Goal: Task Accomplishment & Management: Manage account settings

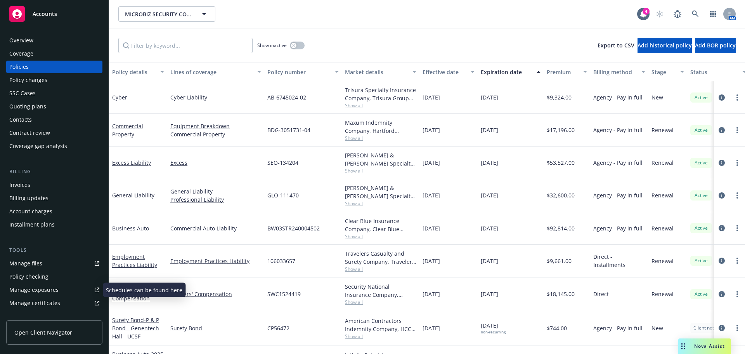
click at [55, 298] on div "Manage certificates" at bounding box center [34, 302] width 51 height 12
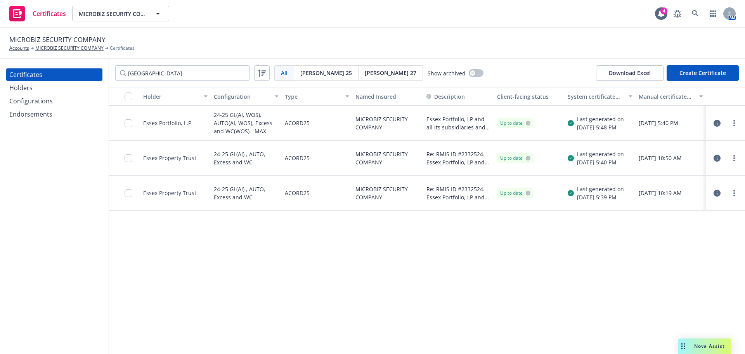
type input "[GEOGRAPHIC_DATA]"
click at [742, 121] on div at bounding box center [725, 123] width 39 height 35
click at [738, 123] on link "more" at bounding box center [734, 122] width 9 height 9
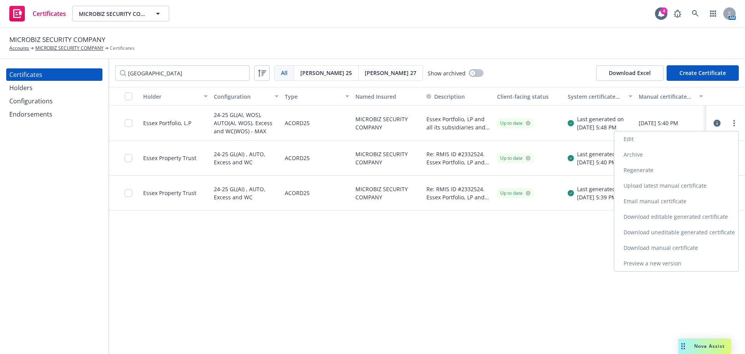
click at [674, 259] on link "Preview a new version" at bounding box center [676, 263] width 124 height 16
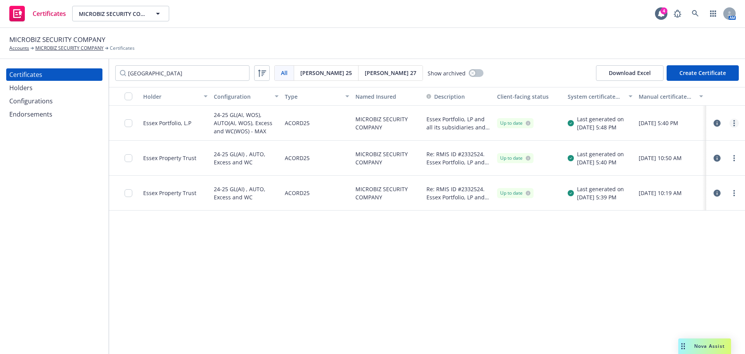
click at [731, 127] on link "more" at bounding box center [734, 122] width 9 height 9
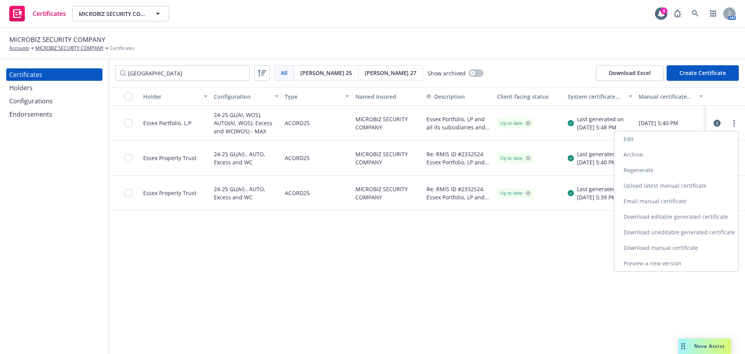
click at [641, 170] on link "Regenerate" at bounding box center [676, 170] width 124 height 16
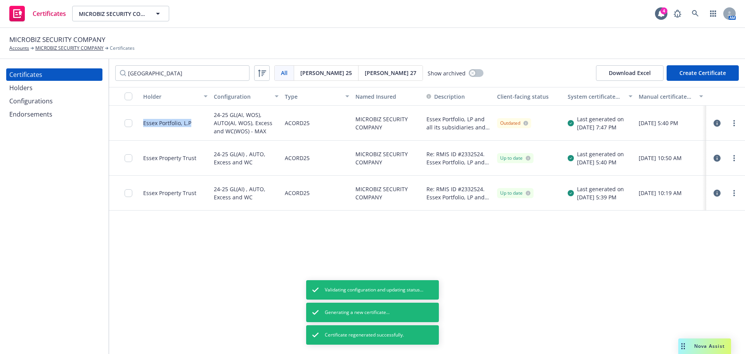
drag, startPoint x: 192, startPoint y: 121, endPoint x: 143, endPoint y: 128, distance: 50.2
click at [143, 128] on div "Essex Portfolio, L.P" at bounding box center [175, 123] width 71 height 35
copy div "Essex Portfolio, L.P"
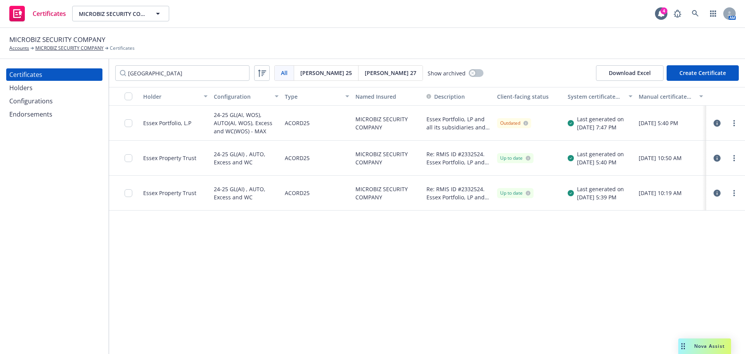
click at [520, 60] on div "essex All All Acord 25 Acord 27 Show archived Download Excel Create Certificate" at bounding box center [427, 73] width 636 height 28
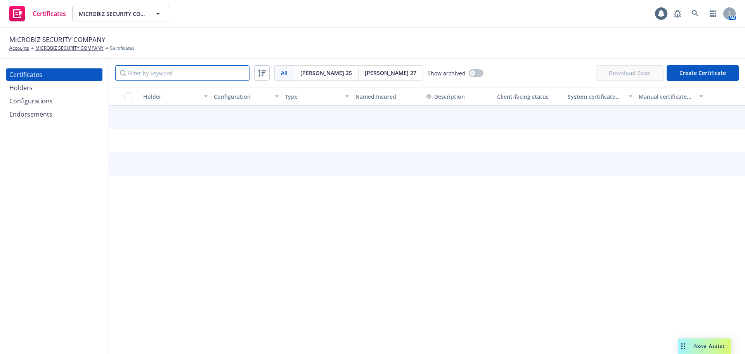
click at [185, 75] on input "Filter by keyword" at bounding box center [182, 73] width 134 height 16
paste input "Essex Portfolio, L.P"
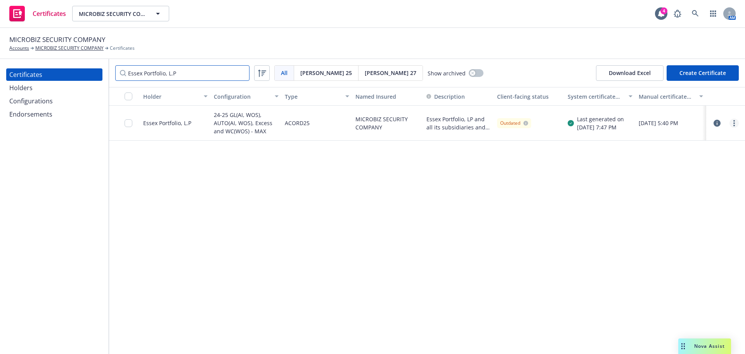
type input "Essex Portfolio, L.P"
click at [733, 122] on link "more" at bounding box center [734, 122] width 9 height 9
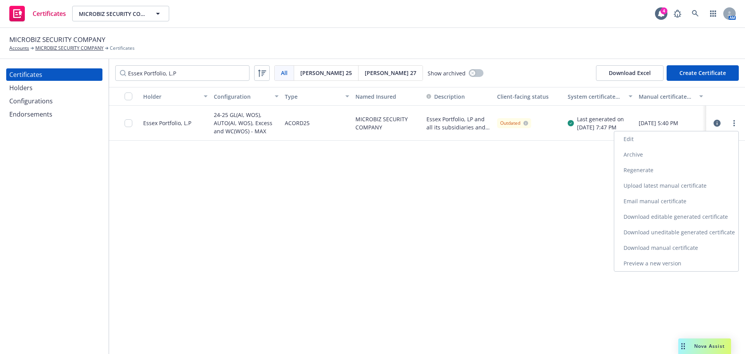
click at [702, 231] on link "Download uneditable generated certificate" at bounding box center [676, 232] width 124 height 16
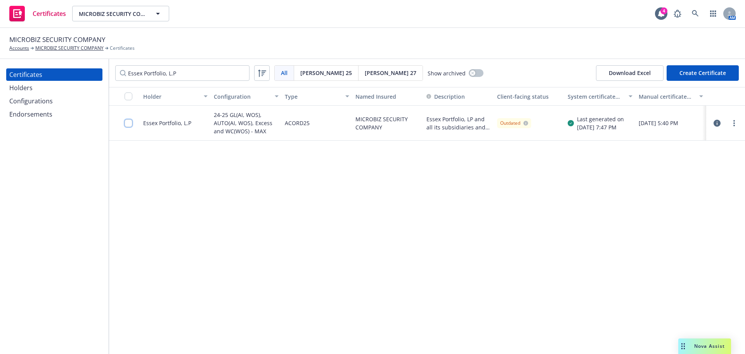
click at [132, 123] on input "checkbox" at bounding box center [129, 123] width 8 height 8
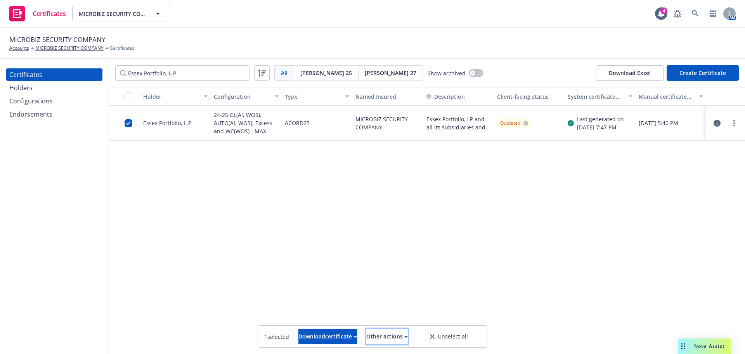
click at [400, 339] on div "Other actions" at bounding box center [387, 336] width 42 height 15
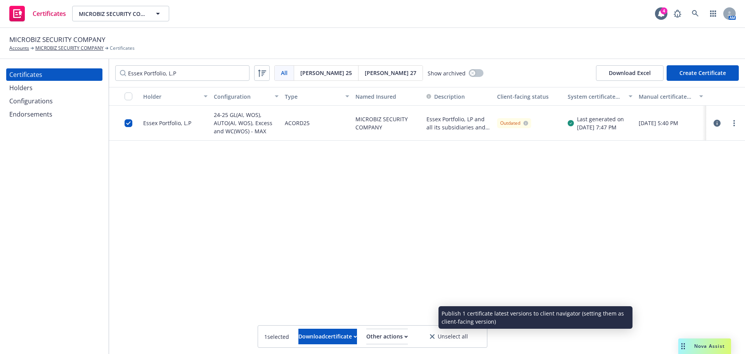
click at [390, 319] on link "Publish certificate" at bounding box center [372, 317] width 71 height 16
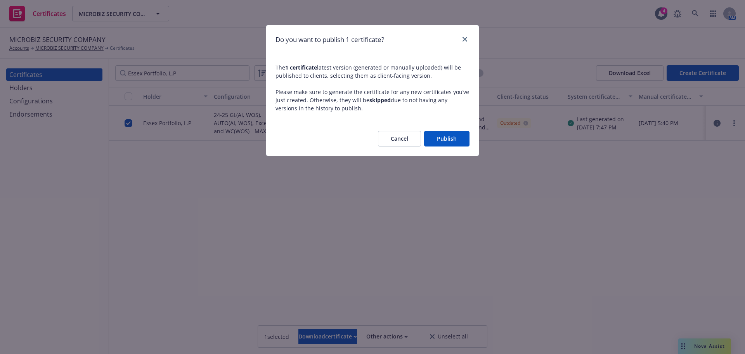
click at [456, 129] on div "Cancel Publish" at bounding box center [372, 138] width 213 height 34
click at [456, 139] on button "Publish" at bounding box center [446, 139] width 45 height 16
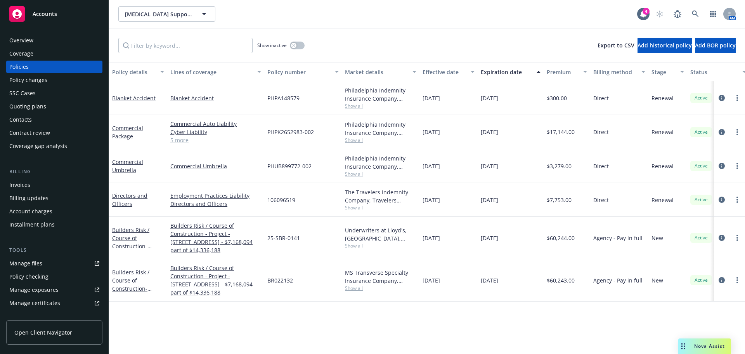
click at [47, 263] on link "Manage files" at bounding box center [54, 263] width 96 height 12
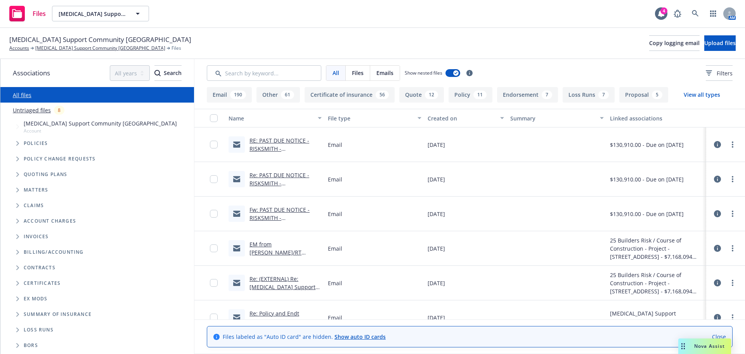
click at [465, 116] on div "Created on" at bounding box center [462, 118] width 68 height 8
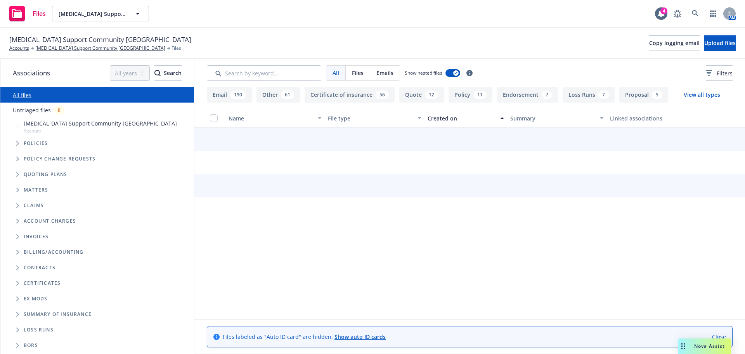
click at [465, 116] on div "Created on" at bounding box center [462, 118] width 68 height 8
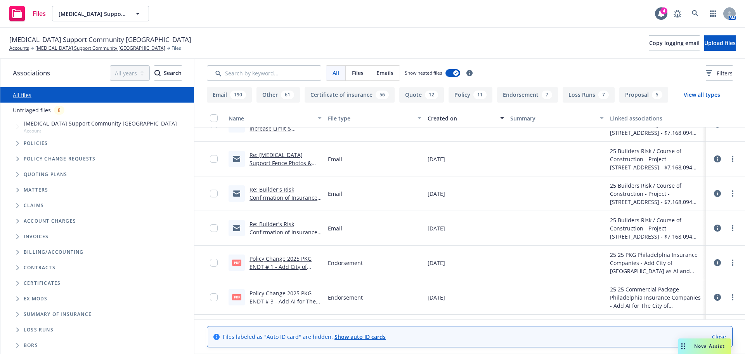
scroll to position [776, 0]
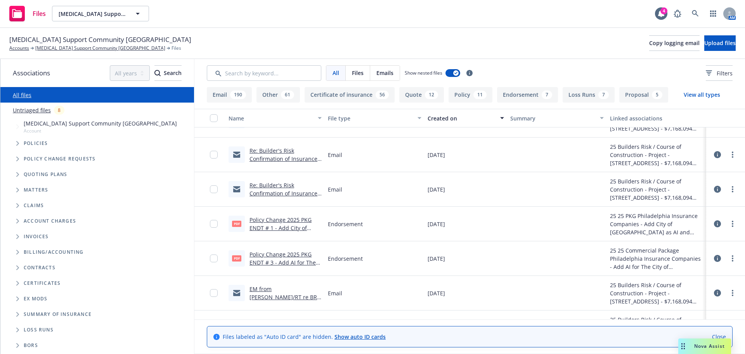
click at [288, 219] on link "Policy Change 2025 PKG ENDT # 1 - Add City of Antioch as AI and WOS.pdf" at bounding box center [285, 228] width 70 height 24
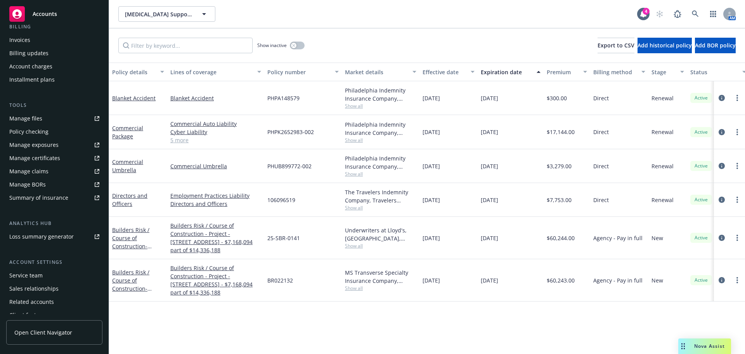
scroll to position [155, 0]
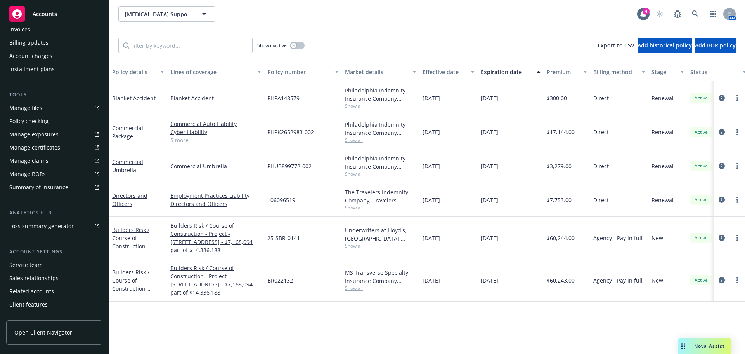
click at [45, 268] on div "Service team" at bounding box center [54, 264] width 90 height 12
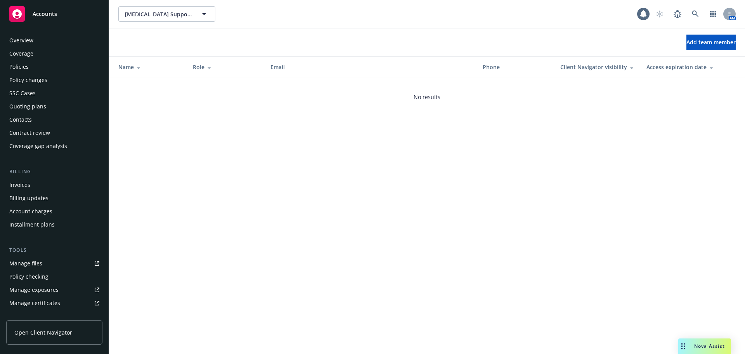
scroll to position [165, 0]
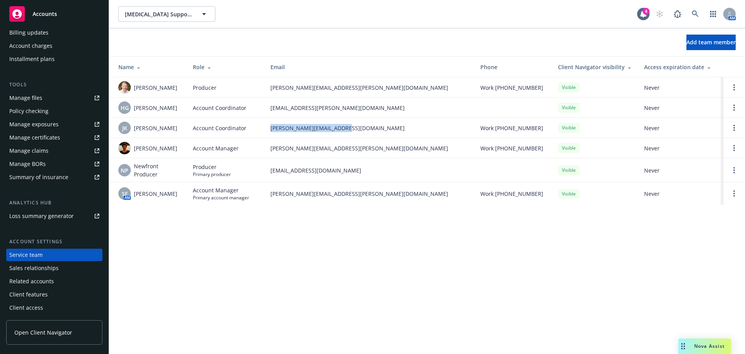
drag, startPoint x: 363, startPoint y: 131, endPoint x: 270, endPoint y: 135, distance: 93.2
click at [270, 135] on td "juhaina.khan@newfront.com" at bounding box center [369, 128] width 210 height 20
copy span "juhaina.khan@newfront.com"
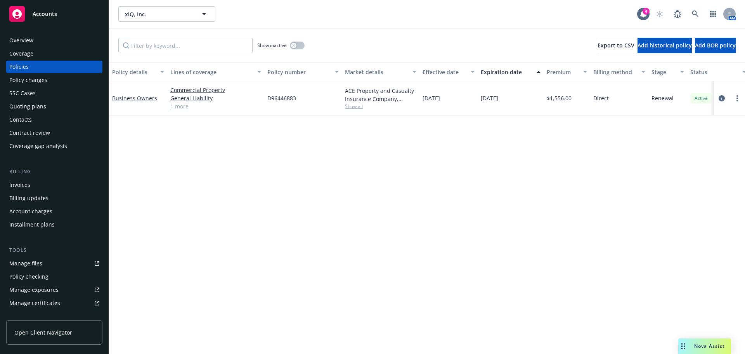
click at [40, 301] on div "Manage certificates" at bounding box center [34, 302] width 51 height 12
click at [721, 100] on icon "circleInformation" at bounding box center [722, 98] width 6 height 6
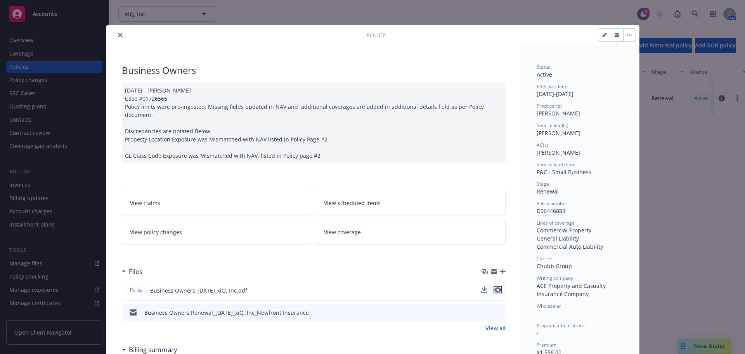
click at [494, 287] on icon "preview file" at bounding box center [497, 289] width 7 height 5
click at [398, 149] on div "08/12/2025 - Sampath Vankayala Case #01726565: Policy limits were pre-ingested.…" at bounding box center [314, 123] width 384 height 80
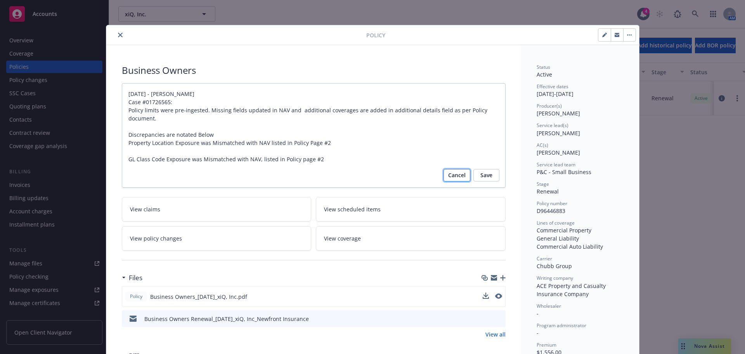
click at [458, 173] on span "Cancel" at bounding box center [456, 175] width 17 height 12
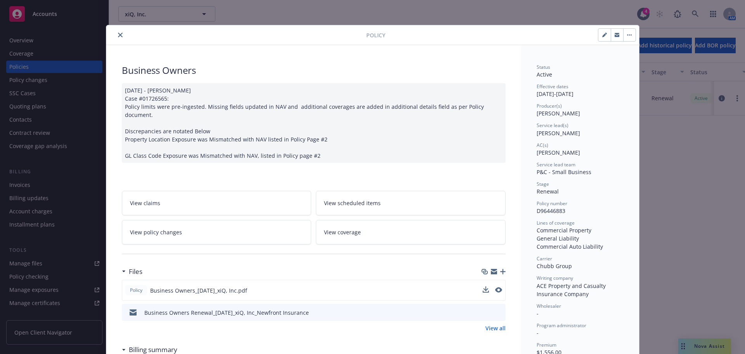
click at [121, 36] on button "close" at bounding box center [120, 34] width 9 height 9
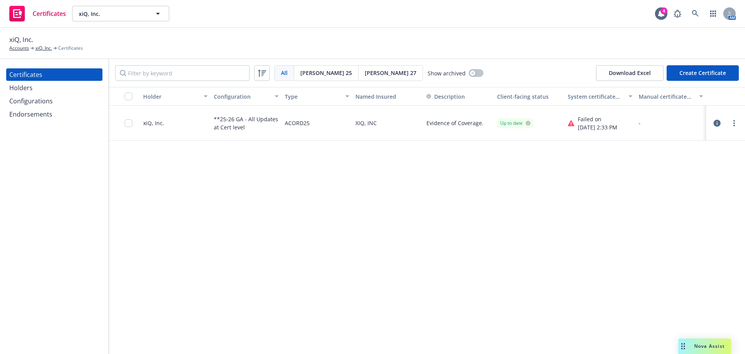
click at [39, 100] on div "Configurations" at bounding box center [30, 101] width 43 height 12
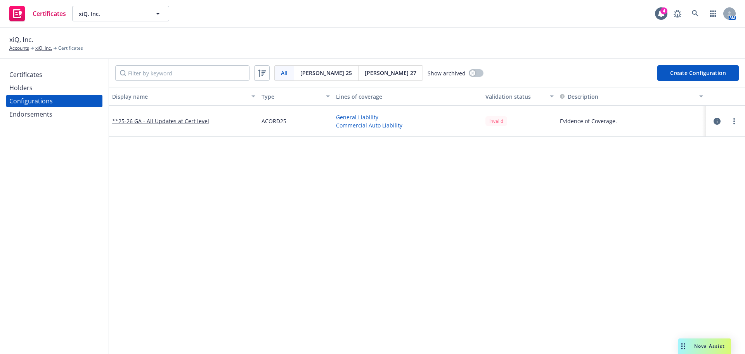
click at [713, 125] on button "button" at bounding box center [717, 120] width 9 height 9
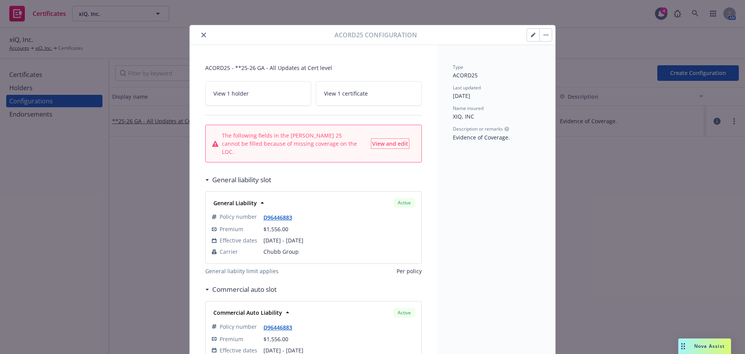
click at [406, 141] on button "View and edit" at bounding box center [390, 144] width 38 height 10
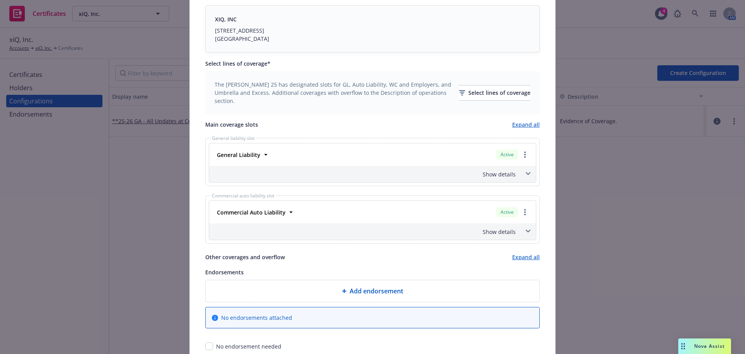
scroll to position [194, 0]
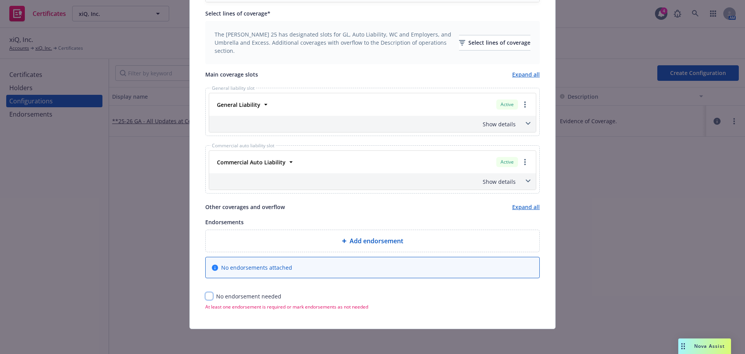
click at [206, 298] on input "checkbox" at bounding box center [209, 296] width 8 height 8
checkbox input "true"
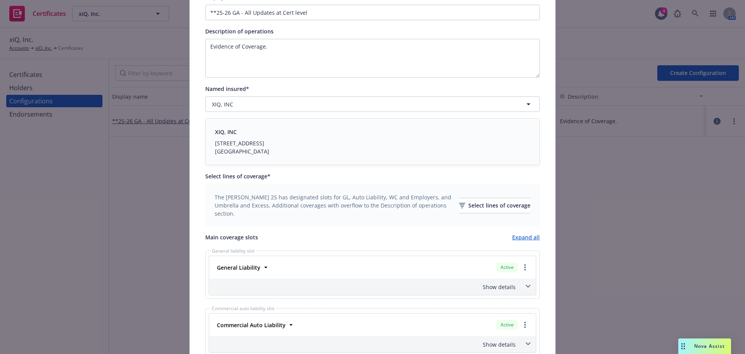
scroll to position [0, 0]
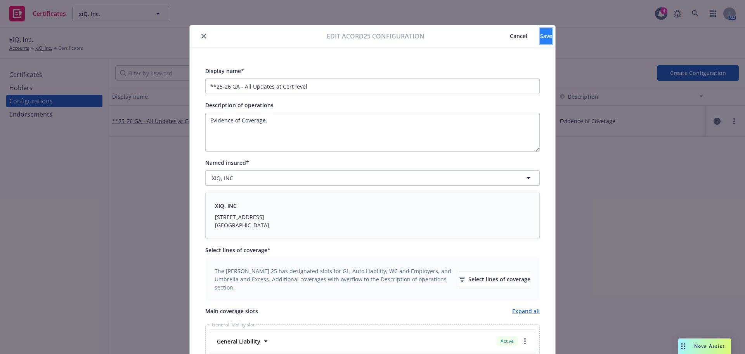
click at [540, 42] on button "Save" at bounding box center [546, 36] width 12 height 16
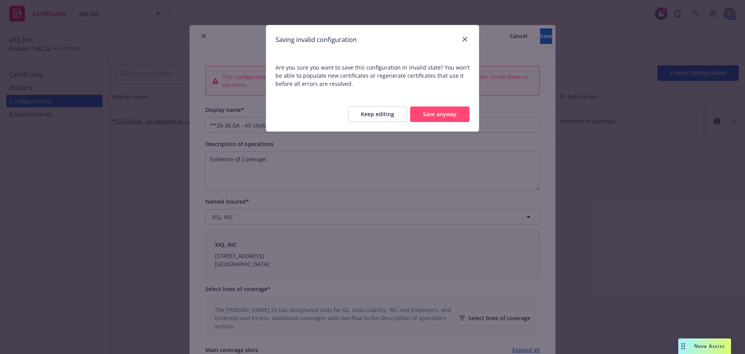
click at [449, 114] on button "Save anyway" at bounding box center [439, 114] width 59 height 16
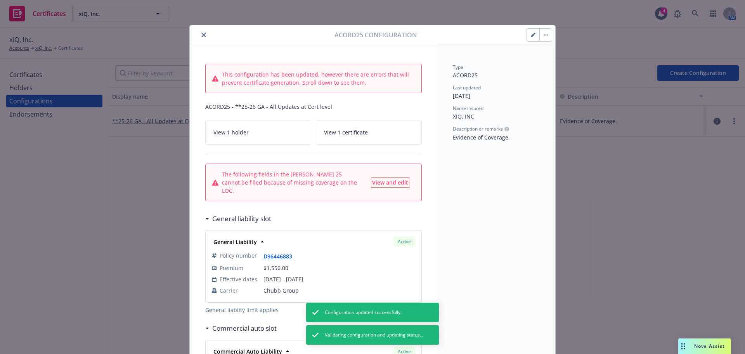
click at [400, 179] on span "View and edit" at bounding box center [390, 182] width 36 height 7
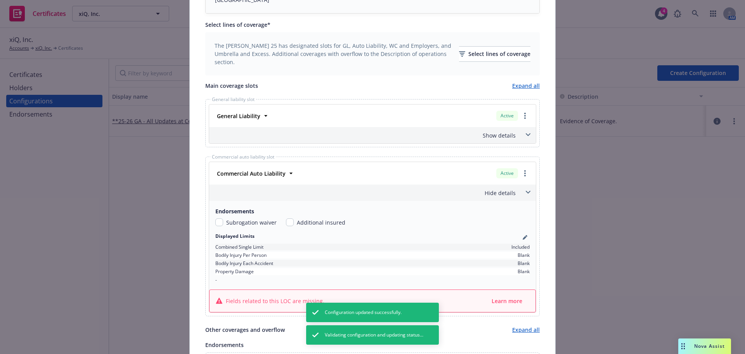
scroll to position [349, 0]
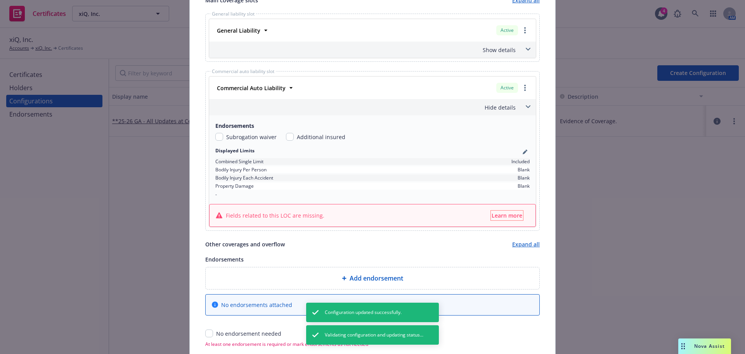
click at [503, 218] on span "Learn more" at bounding box center [507, 215] width 31 height 7
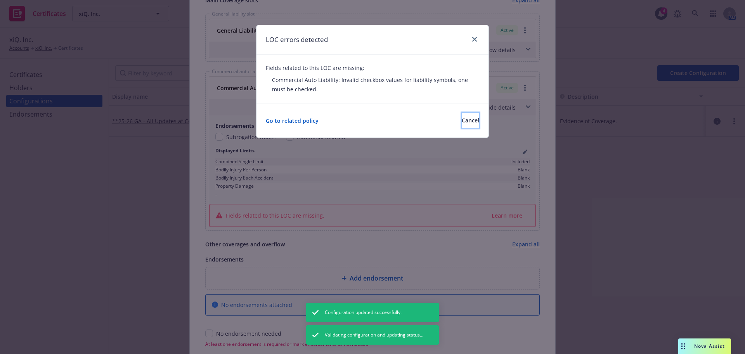
click at [465, 122] on span "Cancel" at bounding box center [470, 119] width 17 height 7
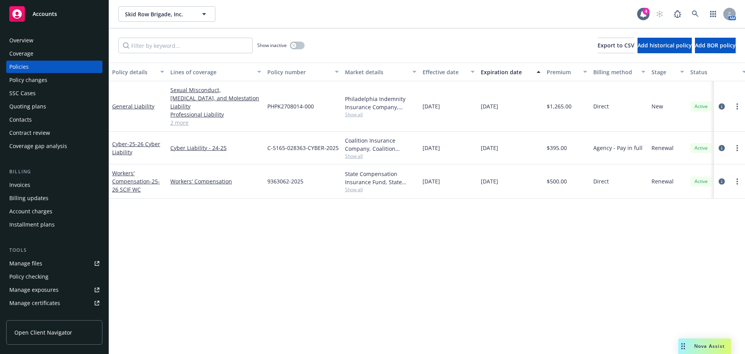
click at [32, 267] on div "Manage files" at bounding box center [25, 263] width 33 height 12
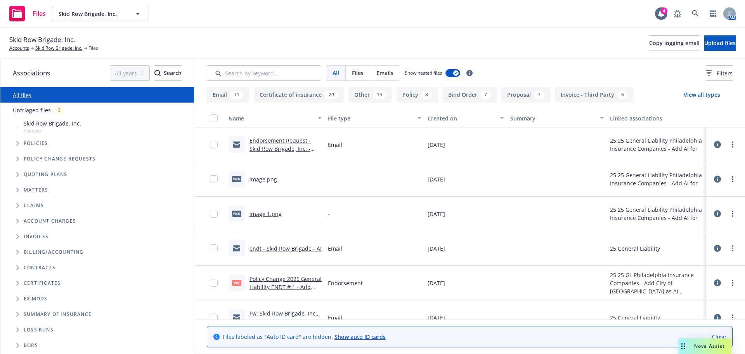
click at [275, 150] on link "Endorsement Request - Skid Row Brigade, Inc. - Policy #PHPK2708014-000" at bounding box center [283, 149] width 66 height 24
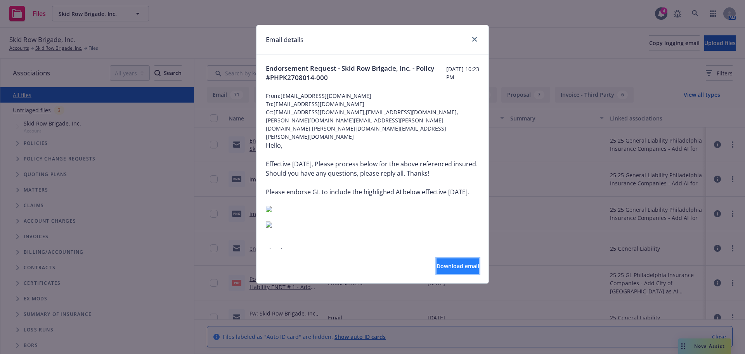
click at [437, 269] on span "Download email" at bounding box center [458, 265] width 43 height 7
click at [475, 40] on icon "close" at bounding box center [474, 39] width 5 height 5
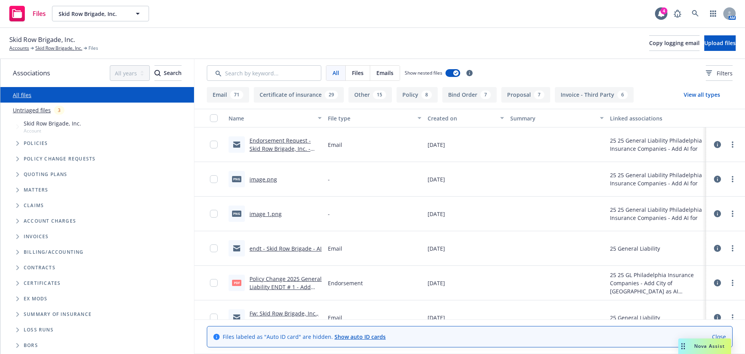
click at [291, 280] on link "Policy Change 2025 General Liability ENDT # 1 - Add City of Palmdale as AI.pdf" at bounding box center [286, 291] width 72 height 32
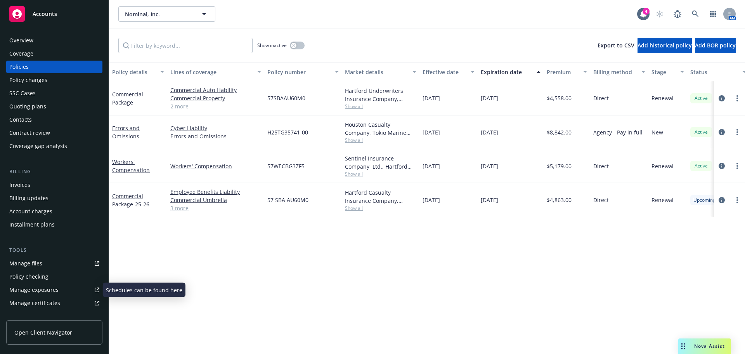
click at [50, 302] on div "Manage certificates" at bounding box center [34, 302] width 51 height 12
click at [44, 262] on link "Manage files" at bounding box center [54, 263] width 96 height 12
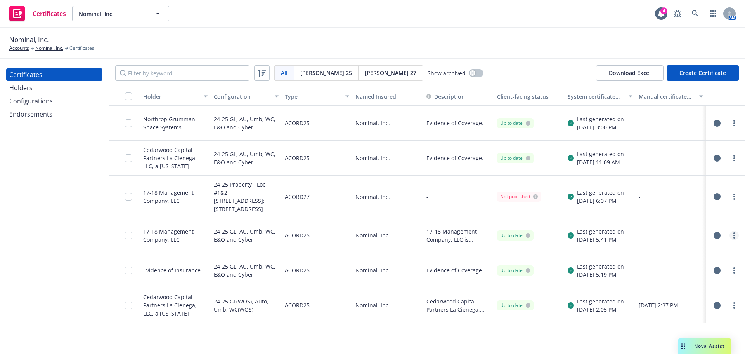
click at [735, 240] on link "more" at bounding box center [734, 235] width 9 height 9
click at [669, 243] on link "Preview a new version" at bounding box center [682, 242] width 124 height 16
click at [733, 238] on icon "more" at bounding box center [734, 235] width 2 height 6
click at [647, 119] on link "Edit" at bounding box center [682, 117] width 124 height 16
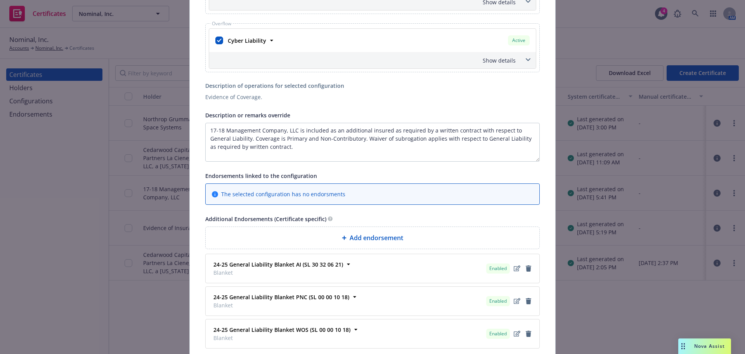
scroll to position [427, 0]
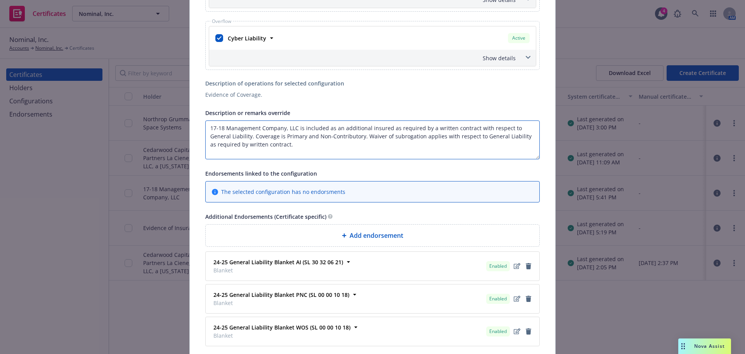
click at [205, 127] on textarea "17-18 Management Company, LLC is included as an additional insured as required …" at bounding box center [372, 139] width 335 height 39
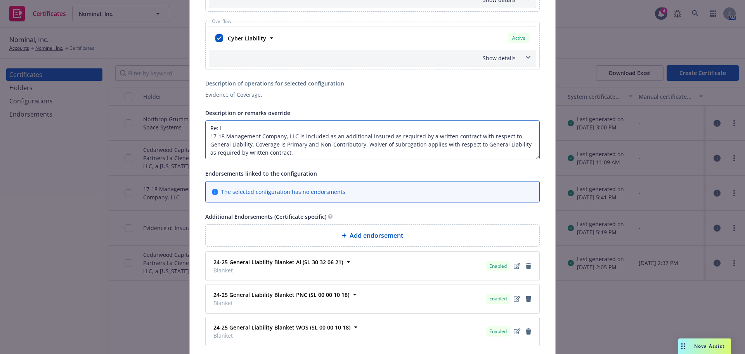
paste textarea "ocation 3213 - 3217 S La Cienega Blvd."
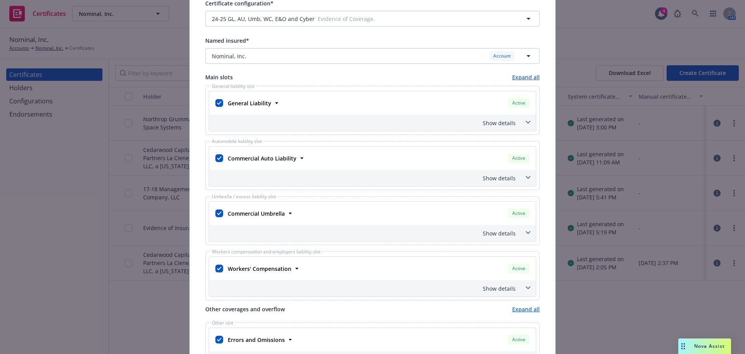
scroll to position [0, 0]
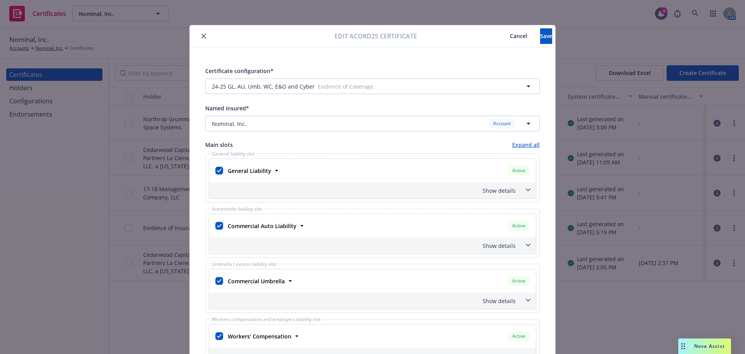
type textarea "Re: Location [STREET_ADDRESS] Management Company, LLC is included as an additio…"
click at [540, 39] on button "Save" at bounding box center [546, 36] width 12 height 16
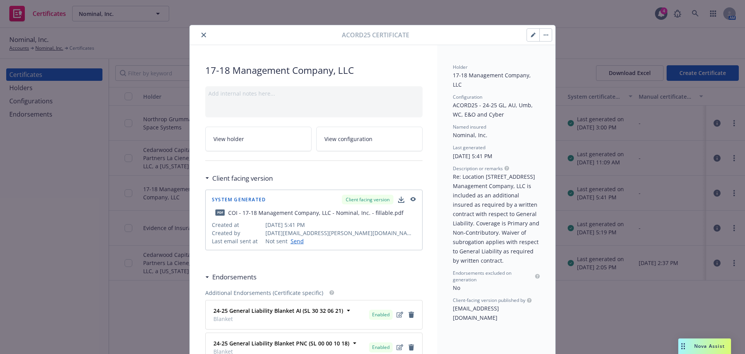
click at [545, 35] on icon "button" at bounding box center [545, 35] width 1 height 1
click at [555, 74] on link "Regenerate" at bounding box center [605, 72] width 136 height 16
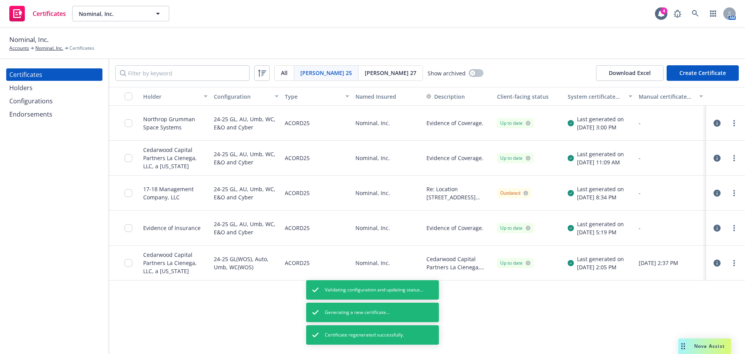
click at [365, 74] on span "[PERSON_NAME] 27" at bounding box center [391, 73] width 52 height 8
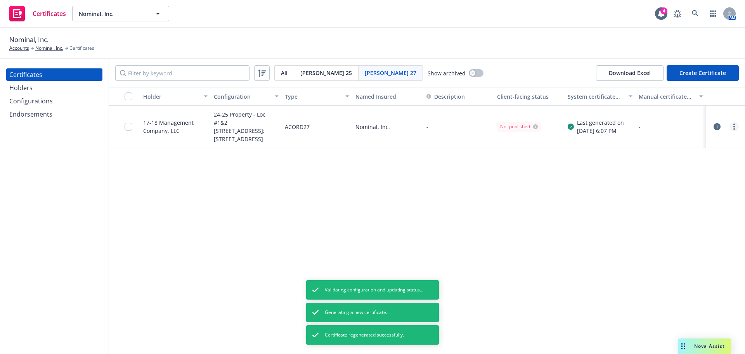
click at [734, 125] on circle "more" at bounding box center [734, 124] width 2 height 2
click at [690, 275] on link "Preview a new version" at bounding box center [676, 275] width 124 height 16
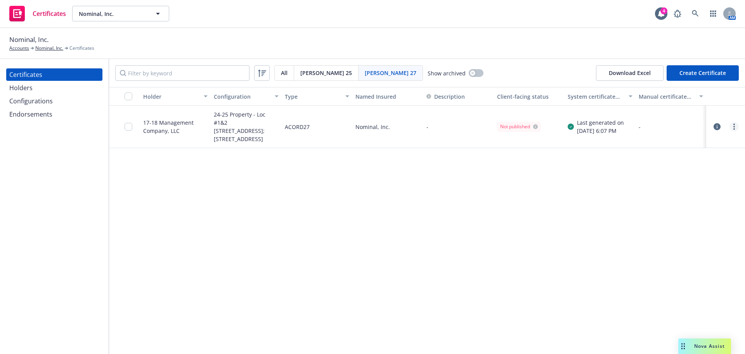
click at [732, 131] on link "more" at bounding box center [734, 126] width 9 height 9
click at [697, 153] on link "Edit" at bounding box center [676, 151] width 124 height 16
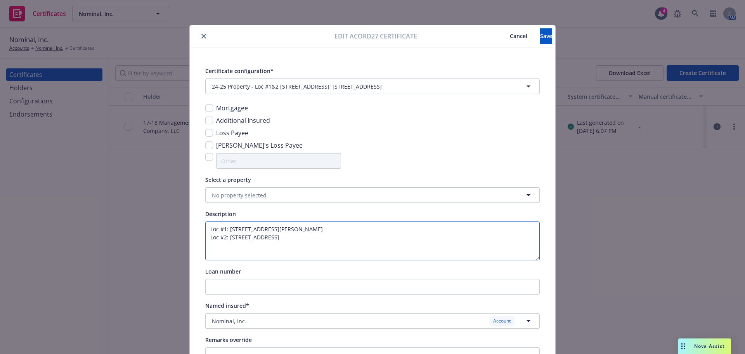
click at [226, 229] on textarea "Loc #1: 3213 S. La Cienega Boulevard, Los Angeles, CA 90016 Loc #2: 610 BRAZOS …" at bounding box center [372, 240] width 335 height 39
drag, startPoint x: 228, startPoint y: 228, endPoint x: 302, endPoint y: 227, distance: 73.7
click at [302, 227] on textarea "Loc #1: 3213 S. La Cienega Boulevard, Los Angeles, CA 90016 Loc #2: 610 BRAZOS …" at bounding box center [372, 240] width 335 height 39
paste textarea "- 3217 S La Cienega Blv"
type textarea "Loc #1: 3213 - 3217 S La Cienega Blvd, Los Angeles, CA 90016 Loc #2: 610 BRAZOS…"
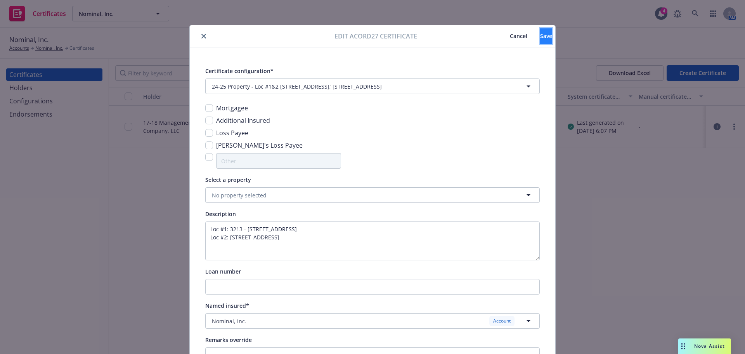
click at [540, 39] on button "Save" at bounding box center [546, 36] width 12 height 16
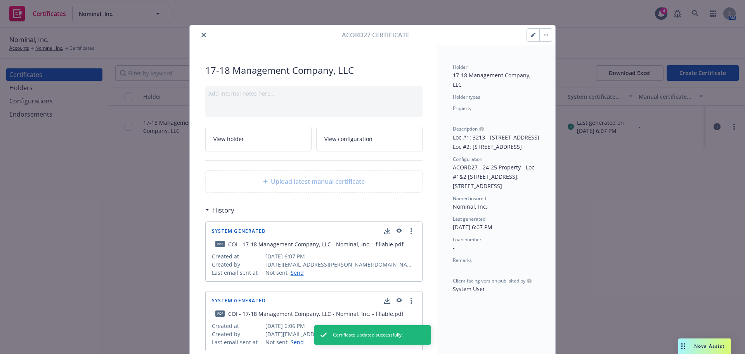
click at [343, 142] on span "View configuration" at bounding box center [348, 139] width 48 height 8
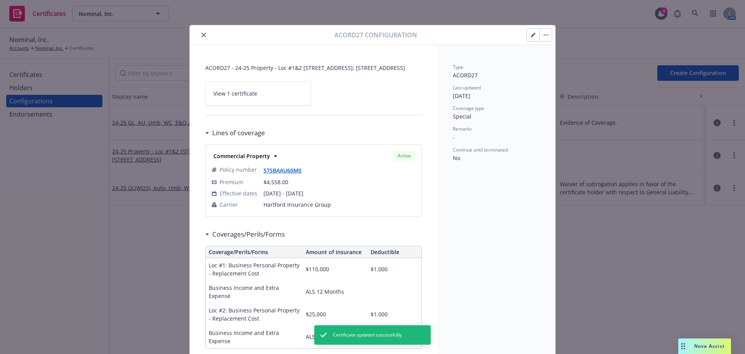
click at [531, 40] on button "button" at bounding box center [533, 35] width 12 height 12
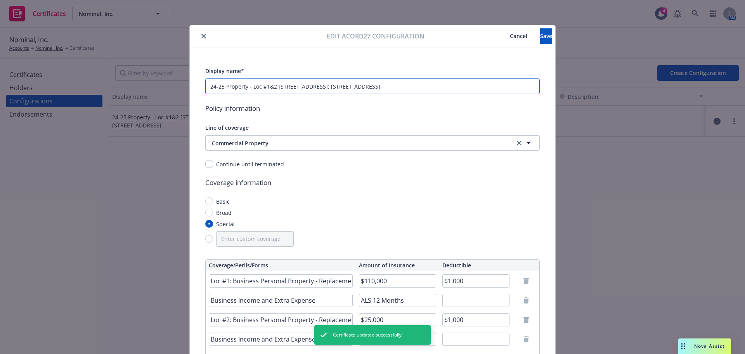
click at [288, 86] on input "24-25 Property - Loc #1&2 3213 S LA CIENEGA BLVD LOS ANGELES,CA 9001; 610 BRAZO…" at bounding box center [372, 86] width 335 height 16
click at [285, 85] on input "24-25 Property - Loc #1&2 3213 S LA CIENEGA BLVD LOS ANGELES,CA 9001; 610 BRAZO…" at bounding box center [372, 86] width 335 height 16
click at [282, 86] on input "24-25 Property - Loc #1&2 3213 S LA CIENEGA BLVD LOS ANGELES,CA 9001; 610 BRAZO…" at bounding box center [372, 86] width 335 height 16
paste input "- 3217 S La Cienega Blvd"
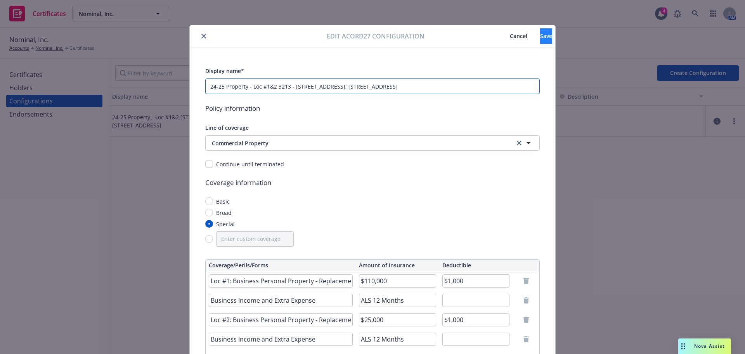
type input "24-25 Property - Loc #1&2 3213 - [STREET_ADDRESS]; [STREET_ADDRESS]"
click at [540, 37] on button "Save" at bounding box center [546, 36] width 12 height 16
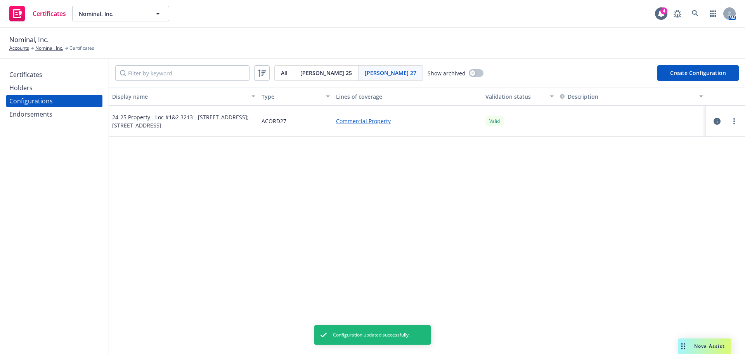
click at [38, 76] on div "Certificates" at bounding box center [25, 74] width 33 height 12
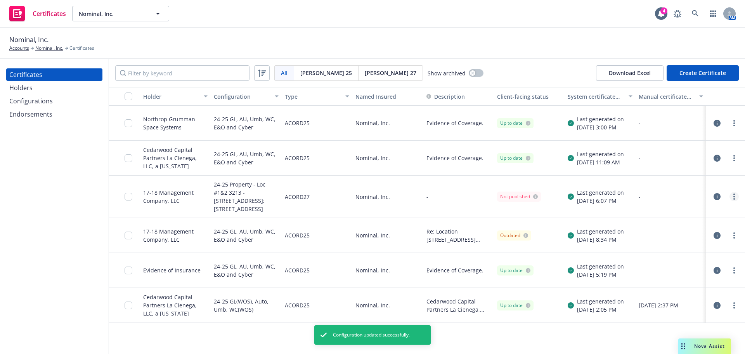
click at [735, 201] on link "more" at bounding box center [734, 196] width 9 height 9
click at [709, 243] on div at bounding box center [725, 235] width 33 height 16
click at [734, 199] on circle "more" at bounding box center [734, 199] width 2 height 2
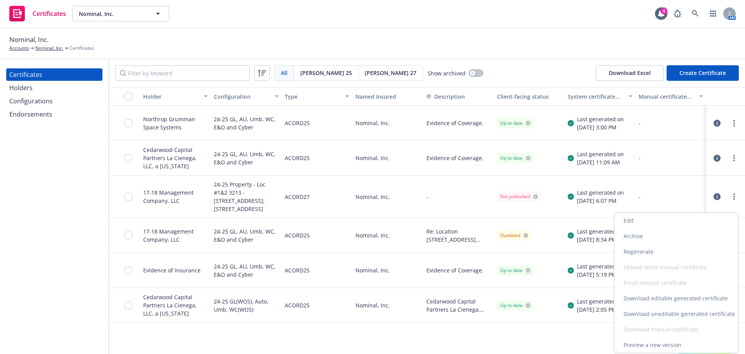
click at [696, 257] on link "Regenerate" at bounding box center [676, 252] width 124 height 16
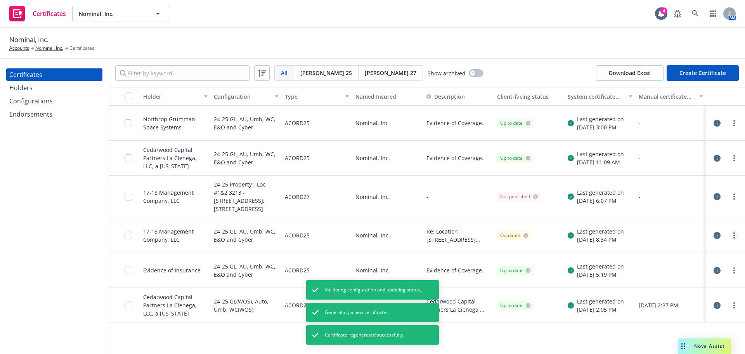
click at [736, 240] on link "more" at bounding box center [734, 235] width 9 height 9
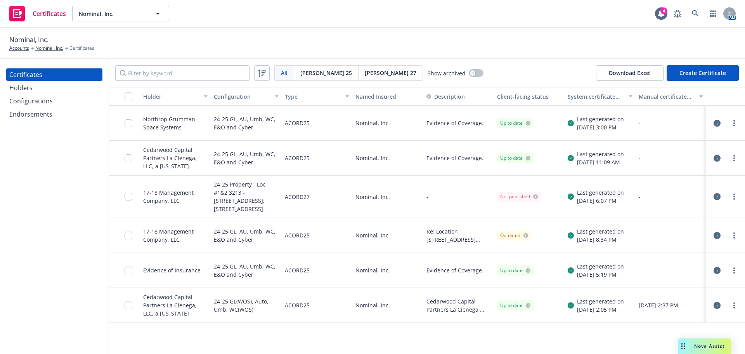
click at [551, 54] on div "Nominal, Inc. Accounts Nominal, Inc. Certificates" at bounding box center [372, 43] width 745 height 31
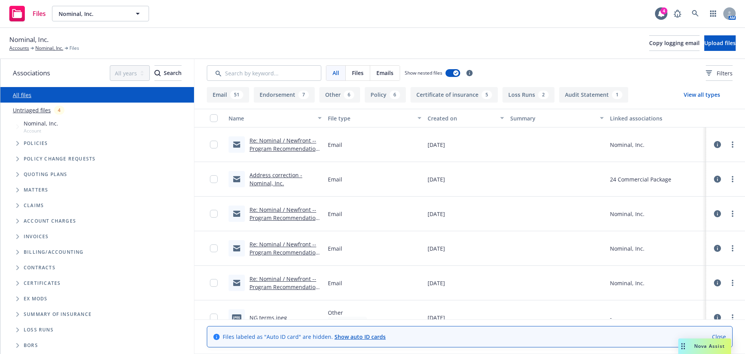
click at [272, 176] on link "Address correction - Nominal, Inc." at bounding box center [276, 179] width 53 height 16
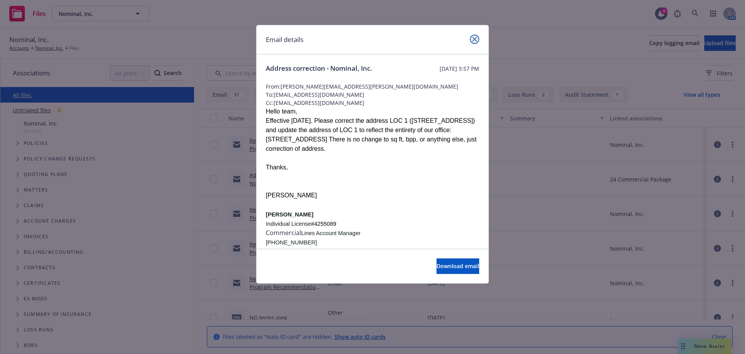
click at [475, 39] on icon "close" at bounding box center [474, 39] width 5 height 5
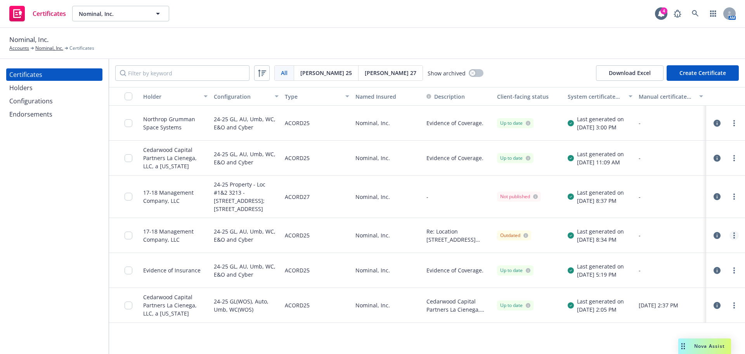
click at [737, 240] on link "more" at bounding box center [734, 235] width 9 height 9
drag, startPoint x: 681, startPoint y: 209, endPoint x: 689, endPoint y: 211, distance: 7.6
click at [681, 209] on link "Download uneditable generated certificate" at bounding box center [682, 211] width 124 height 16
click at [734, 199] on circle "more" at bounding box center [734, 199] width 2 height 2
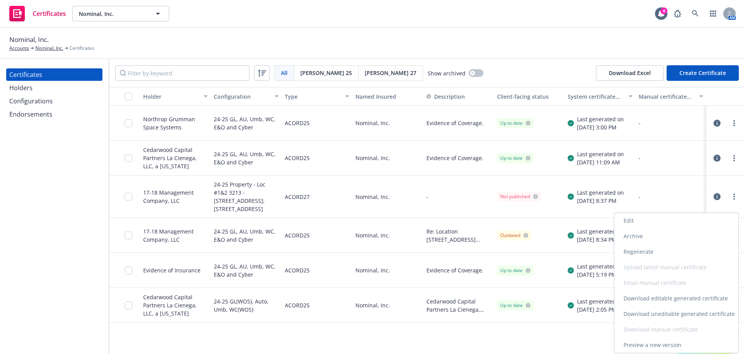
click at [688, 314] on link "Download uneditable generated certificate" at bounding box center [676, 314] width 124 height 16
